Goal: Transaction & Acquisition: Purchase product/service

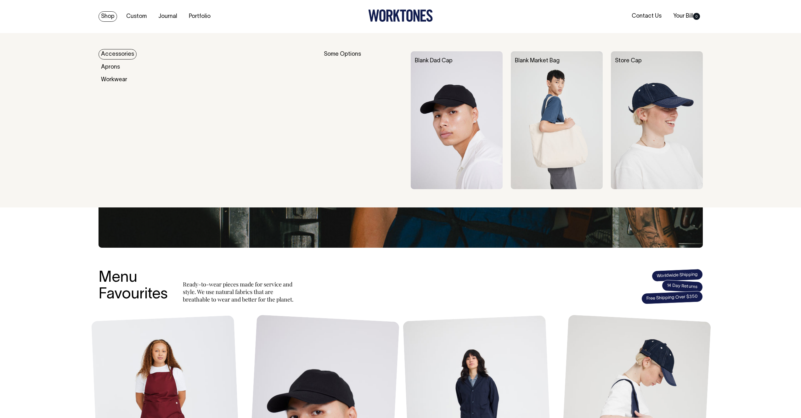
click at [444, 59] on link "Blank Dad Cap" at bounding box center [434, 60] width 38 height 5
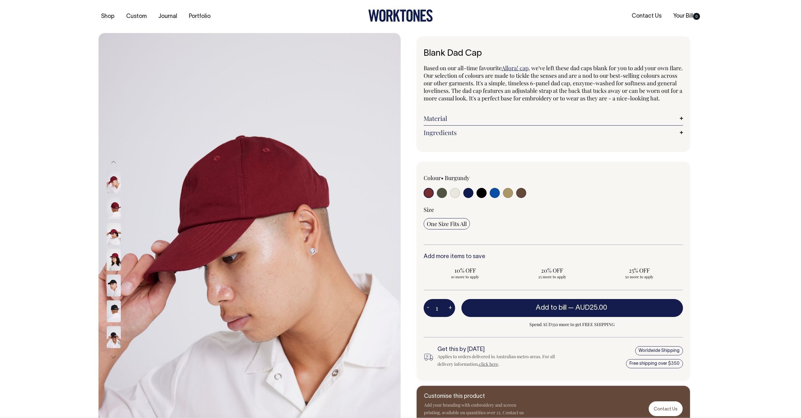
click at [493, 198] on input "radio" at bounding box center [495, 193] width 10 height 10
radio input "true"
select select "Worker Blue"
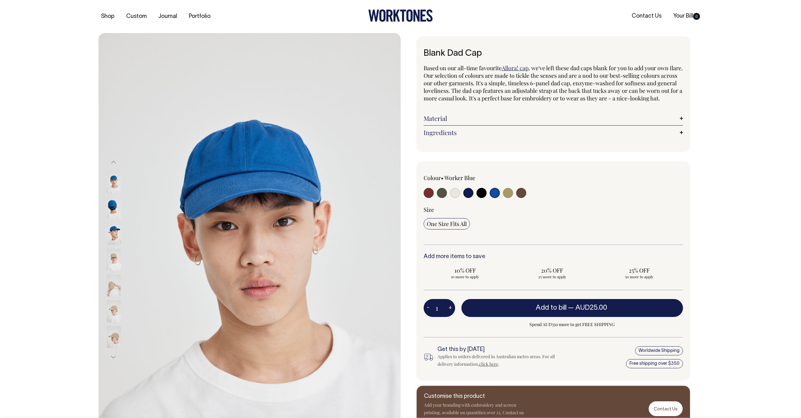
click at [426, 198] on input "radio" at bounding box center [429, 193] width 10 height 10
radio input "true"
select select "Burgundy"
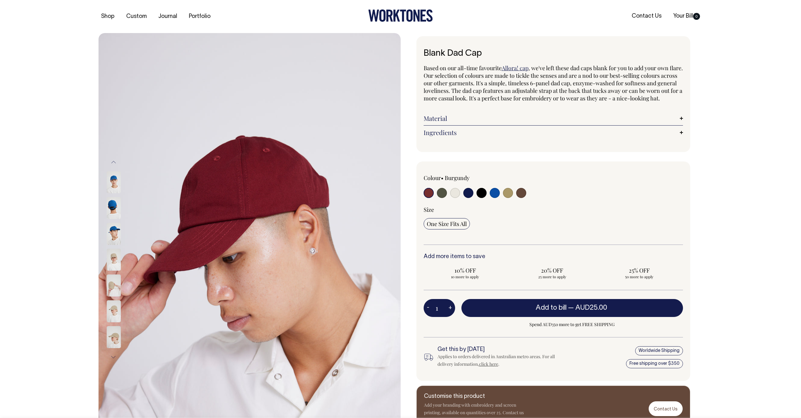
click at [427, 198] on input "radio" at bounding box center [429, 193] width 10 height 10
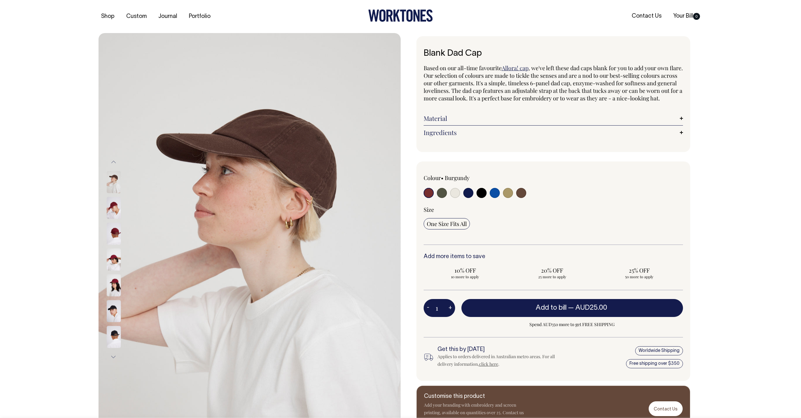
click at [440, 198] on input "radio" at bounding box center [442, 193] width 10 height 10
radio input "true"
select select "Olive"
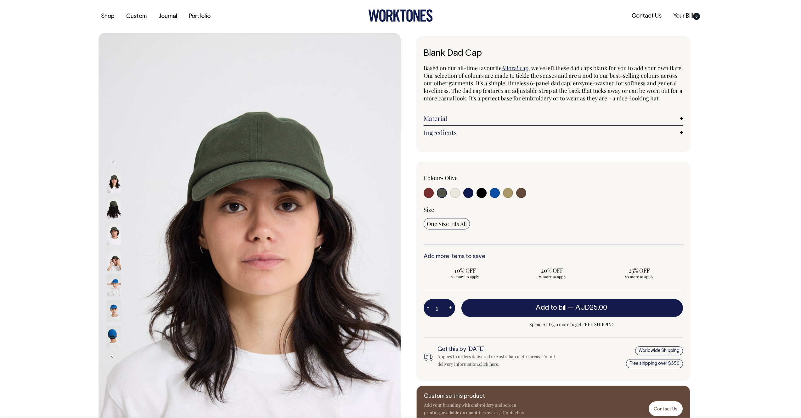
click at [456, 198] on input "radio" at bounding box center [455, 193] width 10 height 10
radio input "true"
select select "Natural"
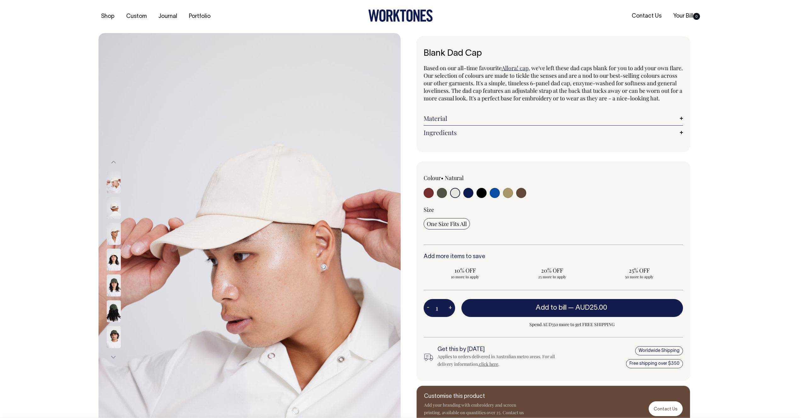
click at [468, 198] on input "radio" at bounding box center [468, 193] width 10 height 10
radio input "true"
select select "Dark Navy"
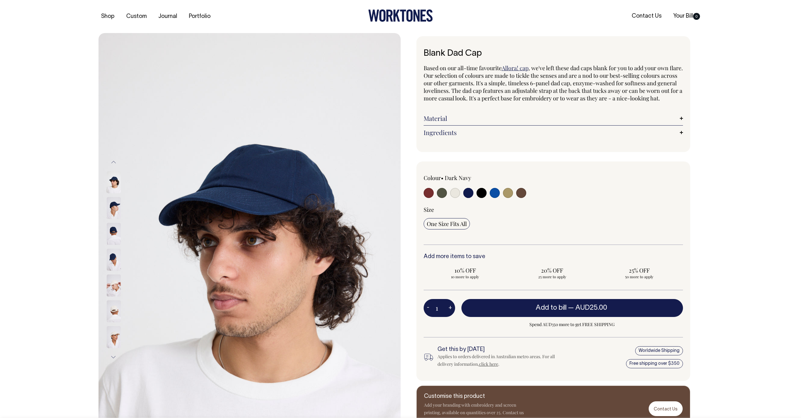
click at [478, 198] on input "radio" at bounding box center [481, 193] width 10 height 10
radio input "true"
select select "Black"
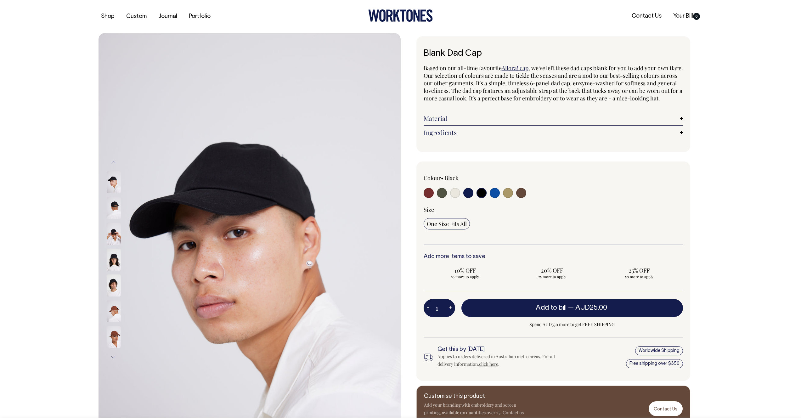
click at [494, 198] on input "radio" at bounding box center [495, 193] width 10 height 10
radio input "true"
select select "Worker Blue"
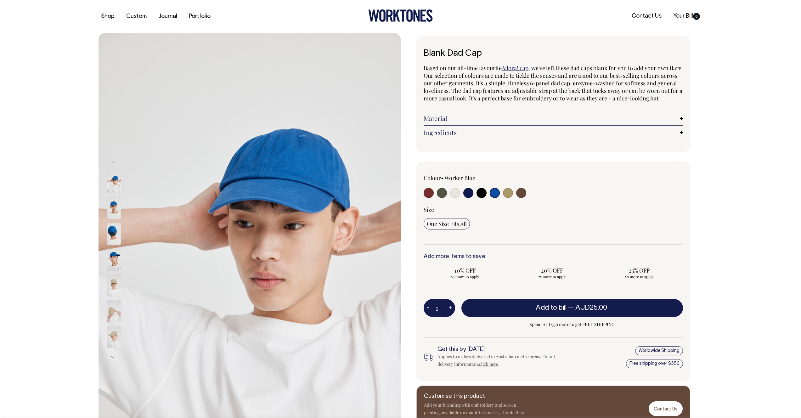
click at [506, 198] on input "radio" at bounding box center [508, 193] width 10 height 10
radio input "true"
select select "Washed Khaki"
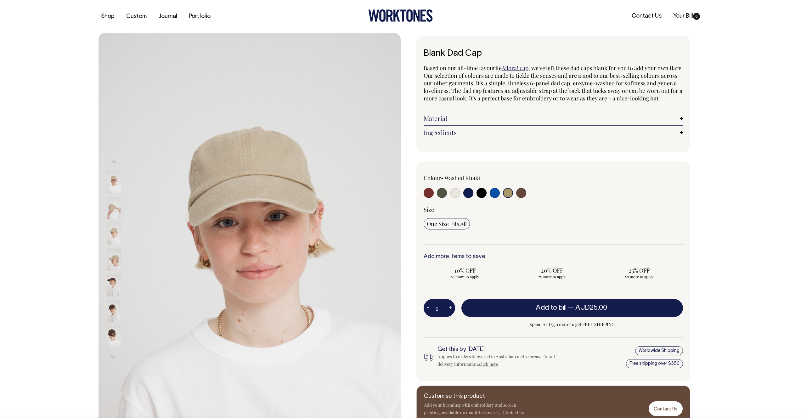
click at [519, 198] on input "radio" at bounding box center [521, 193] width 10 height 10
radio input "true"
select select "Espresso"
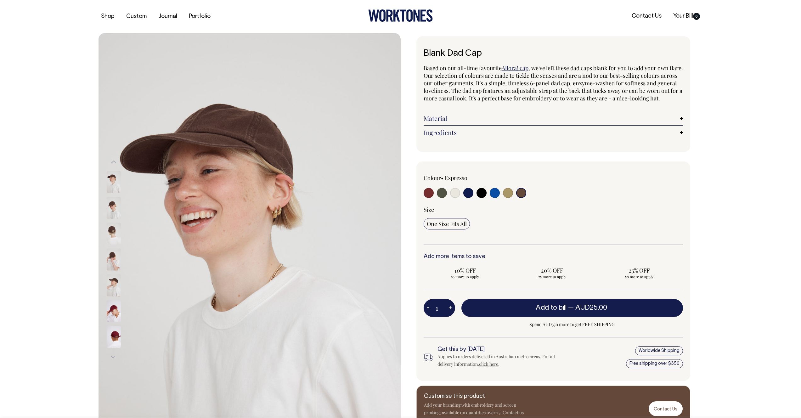
click at [505, 198] on input "radio" at bounding box center [508, 193] width 10 height 10
radio input "true"
select select "Washed Khaki"
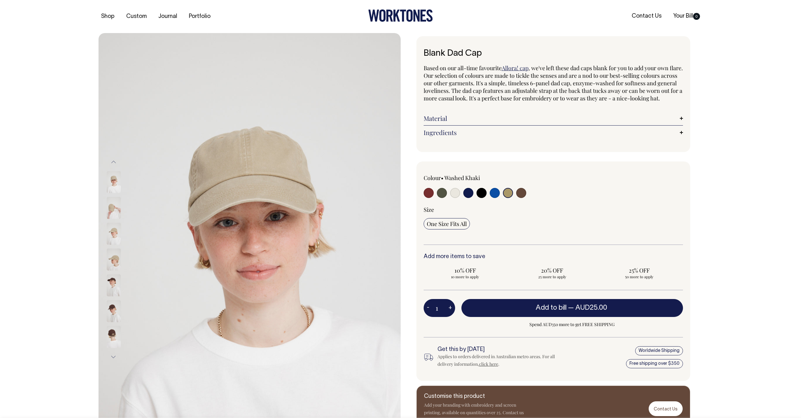
click at [521, 198] on input "radio" at bounding box center [521, 193] width 10 height 10
radio input "true"
select select "Espresso"
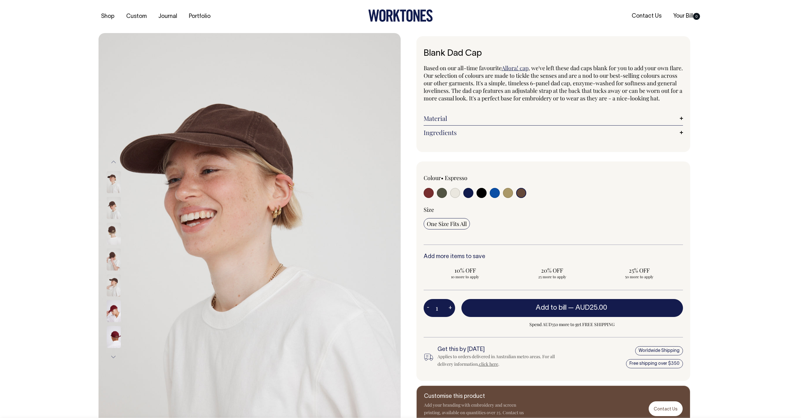
click at [116, 211] on img at bounding box center [114, 208] width 14 height 22
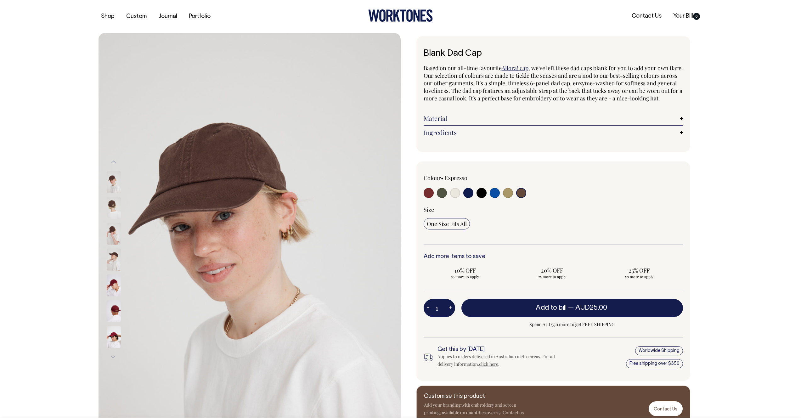
click at [108, 263] on div at bounding box center [121, 182] width 31 height 2142
click at [115, 257] on img at bounding box center [114, 259] width 14 height 22
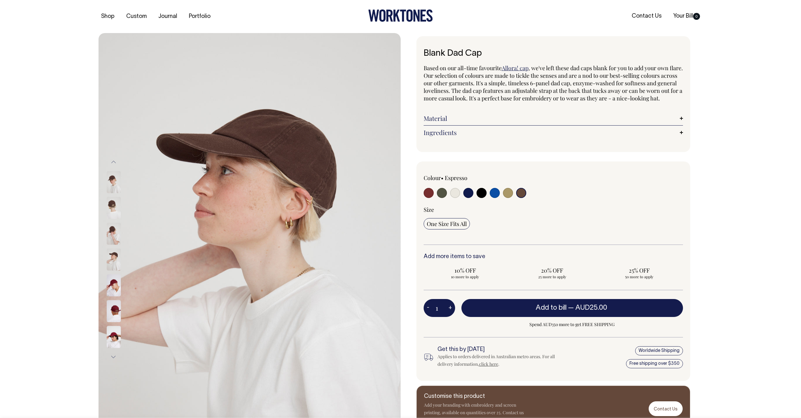
click at [115, 234] on img at bounding box center [114, 233] width 14 height 22
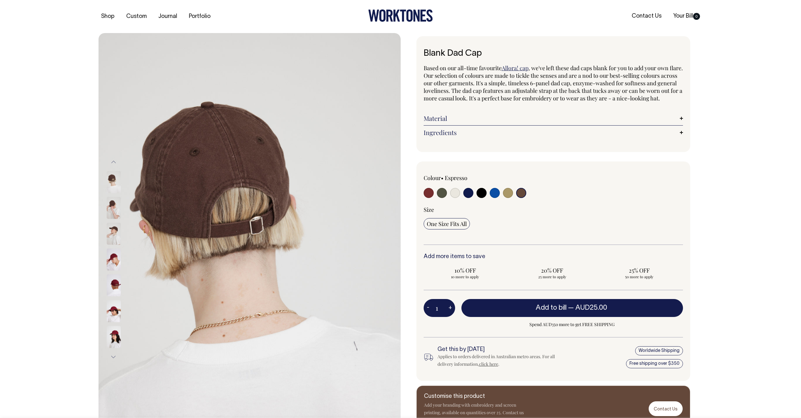
click at [113, 206] on img at bounding box center [114, 208] width 14 height 22
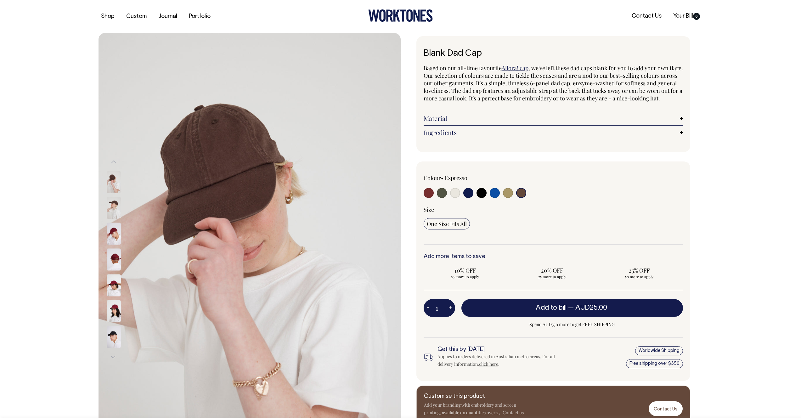
click at [429, 198] on input "radio" at bounding box center [429, 193] width 10 height 10
radio input "true"
select select "Burgundy"
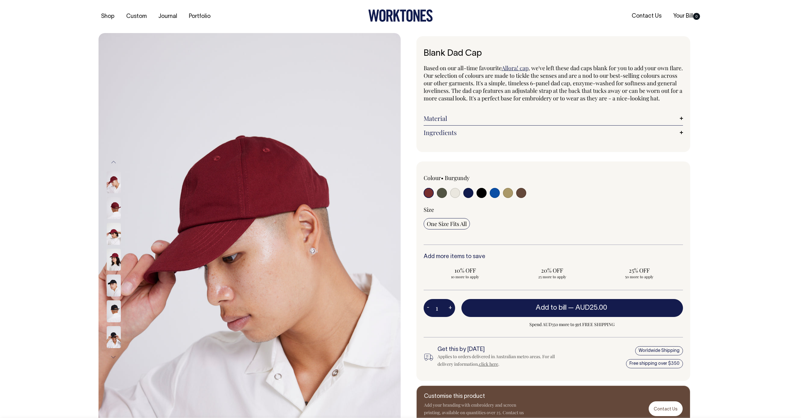
click at [115, 265] on img at bounding box center [114, 260] width 14 height 22
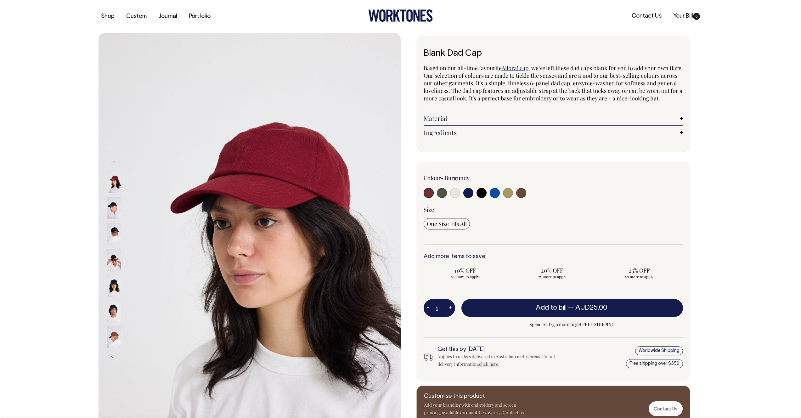
click at [481, 198] on input "radio" at bounding box center [481, 193] width 10 height 10
radio input "true"
select select "Black"
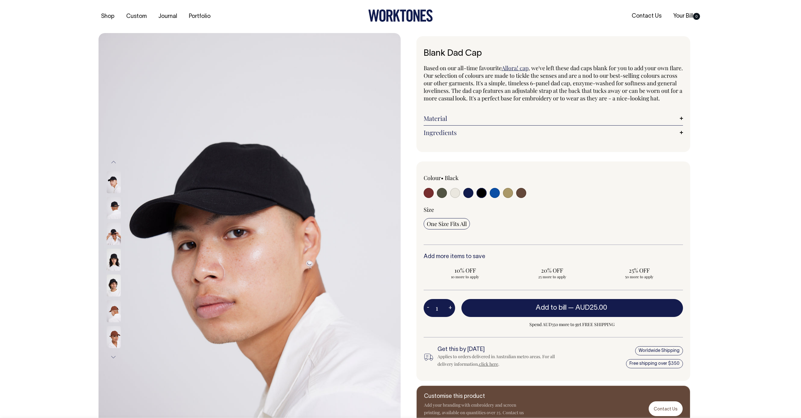
click at [495, 198] on input "radio" at bounding box center [495, 193] width 10 height 10
radio input "true"
select select "Worker Blue"
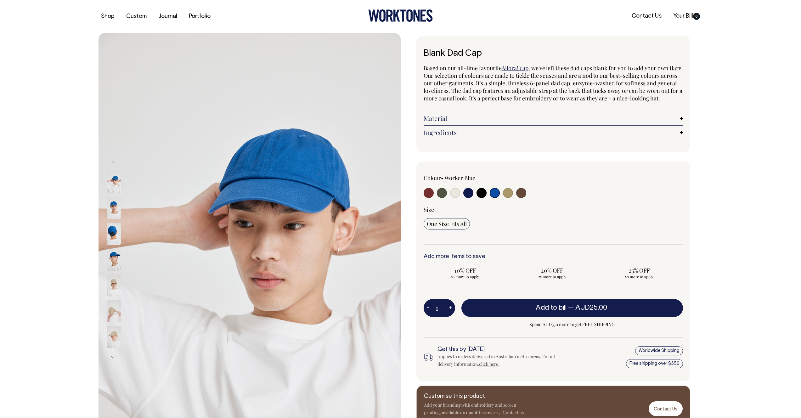
click at [510, 198] on input "radio" at bounding box center [508, 193] width 10 height 10
radio input "true"
select select "Washed Khaki"
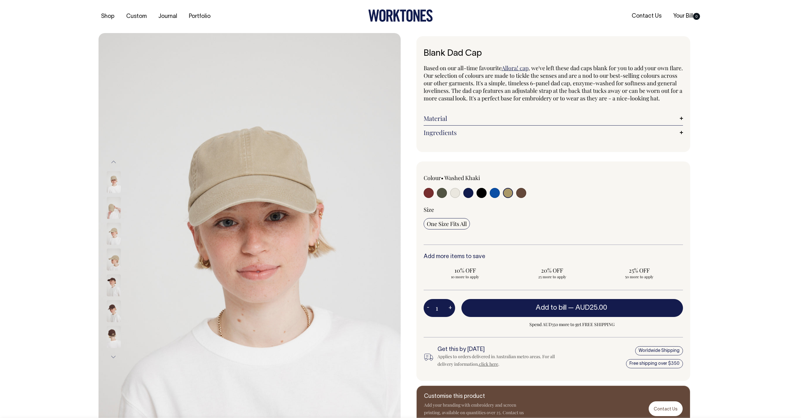
click at [523, 198] on input "radio" at bounding box center [521, 193] width 10 height 10
radio input "true"
select select "Espresso"
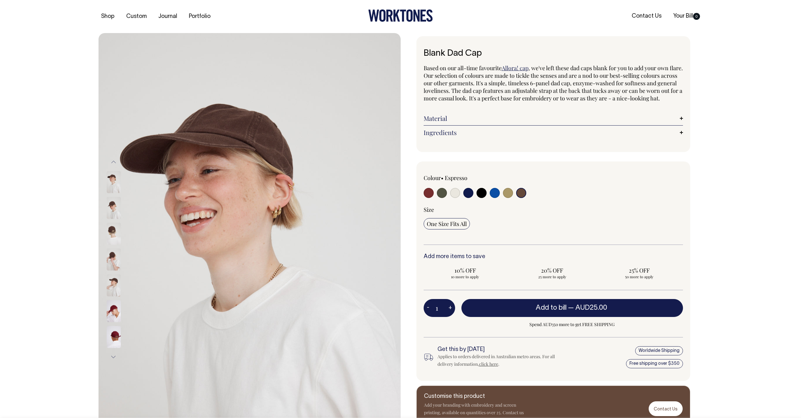
click at [492, 198] on input "radio" at bounding box center [495, 193] width 10 height 10
radio input "true"
select select "Worker Blue"
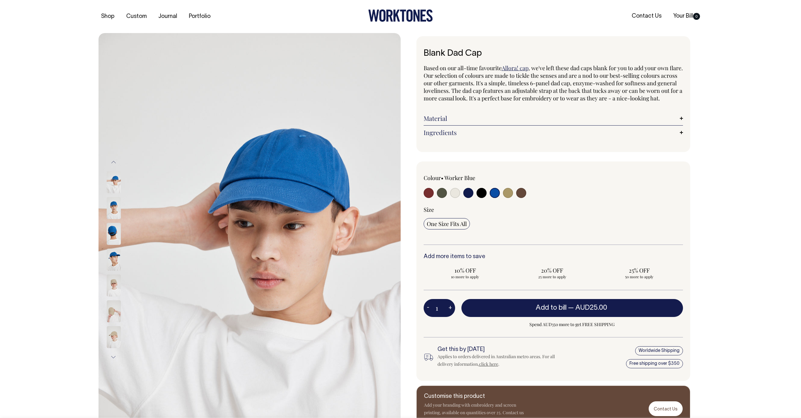
click at [428, 198] on input "radio" at bounding box center [429, 193] width 10 height 10
radio input "true"
select select "Burgundy"
